Goal: Task Accomplishment & Management: Use online tool/utility

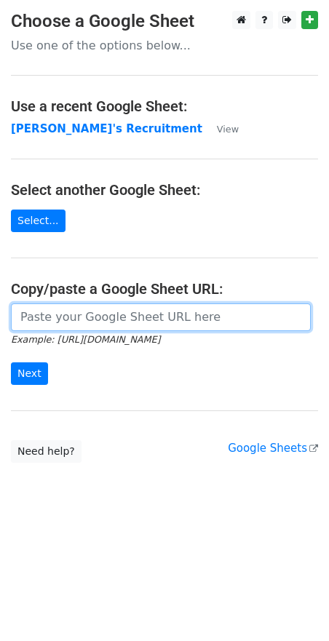
click at [49, 320] on input "url" at bounding box center [161, 318] width 300 height 28
paste input "https://docs.google.com/spreadsheets/d/1Cr9APMfEyBzomlp0d5nIDRAmjV2mnvwC1MH092O…"
type input "https://docs.google.com/spreadsheets/d/1Cr9APMfEyBzomlp0d5nIDRAmjV2mnvwC1MH092O…"
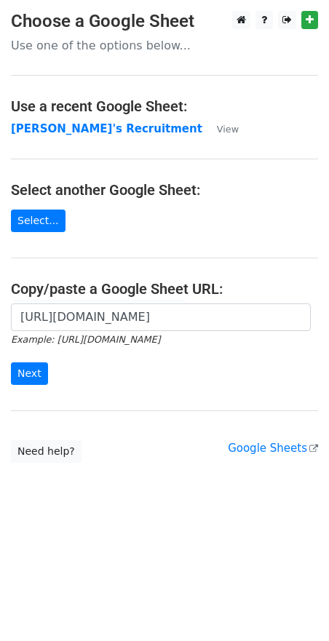
scroll to position [0, 0]
click at [28, 375] on input "Next" at bounding box center [29, 373] width 37 height 23
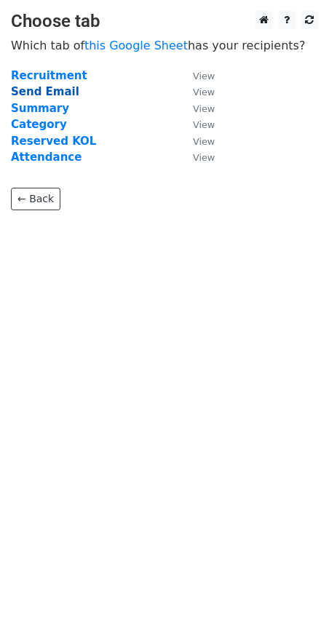
click at [52, 90] on strong "Send Email" at bounding box center [45, 91] width 68 height 13
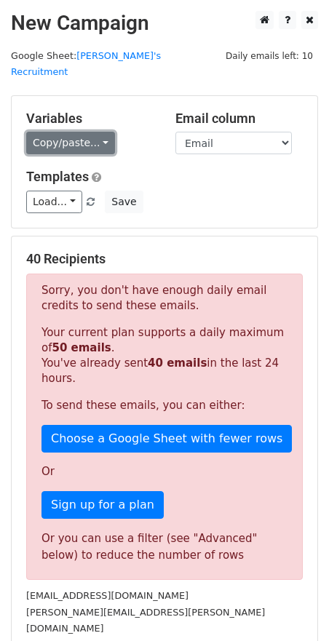
click at [99, 132] on link "Copy/paste..." at bounding box center [70, 143] width 89 height 23
